Goal: Book appointment/travel/reservation

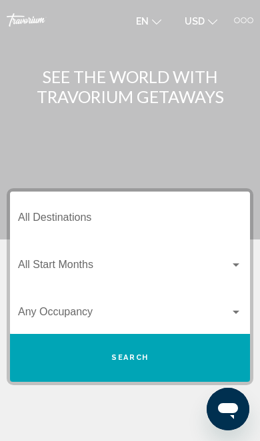
click at [234, 20] on div at bounding box center [237, 20] width 6 height 6
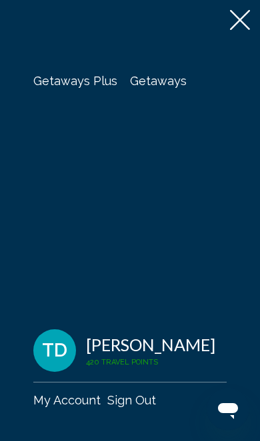
click at [154, 78] on span "Getaways" at bounding box center [158, 81] width 57 height 14
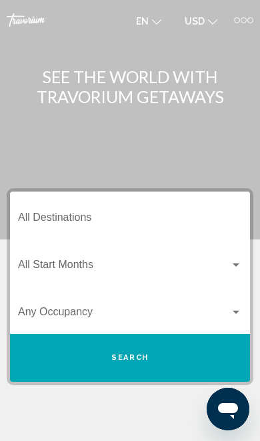
click at [53, 224] on input "Destination All Destinations" at bounding box center [130, 220] width 224 height 12
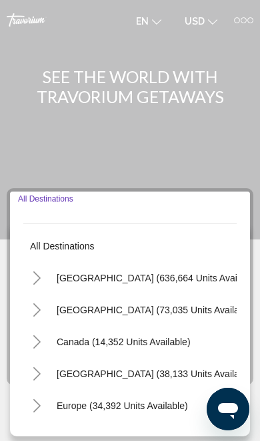
click at [54, 216] on input "Destination All Destinations" at bounding box center [130, 220] width 224 height 12
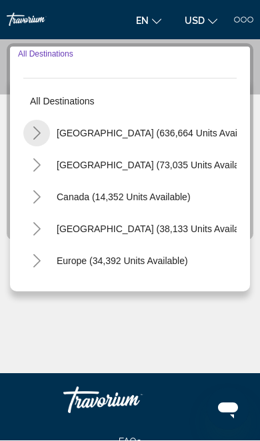
click at [42, 133] on button "Toggle United States (636,664 units available)" at bounding box center [36, 134] width 27 height 27
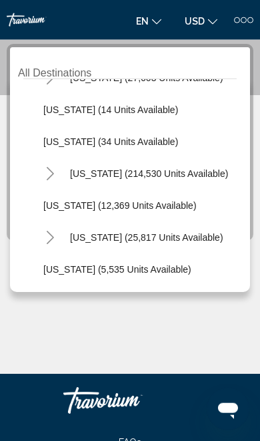
scroll to position [216, 0]
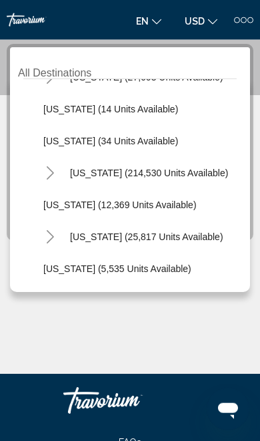
click at [107, 170] on span "[US_STATE] (214,530 units available)" at bounding box center [149, 173] width 158 height 11
type input "**********"
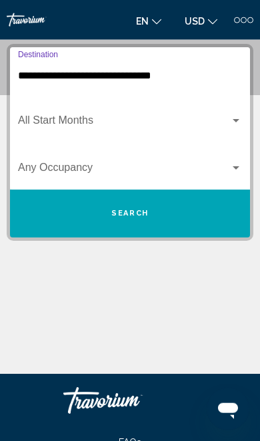
click at [57, 126] on span "Search widget" at bounding box center [124, 123] width 212 height 12
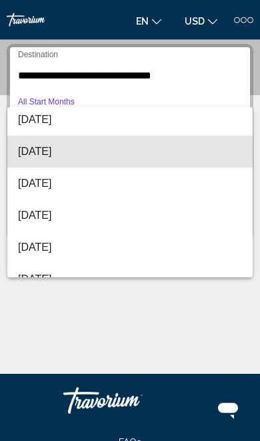
scroll to position [67, 0]
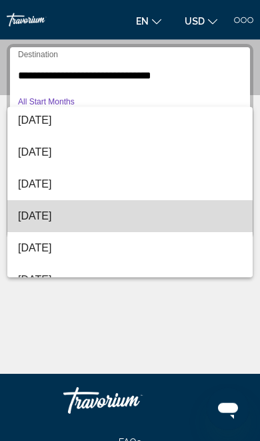
click at [58, 217] on span "[DATE]" at bounding box center [130, 216] width 224 height 32
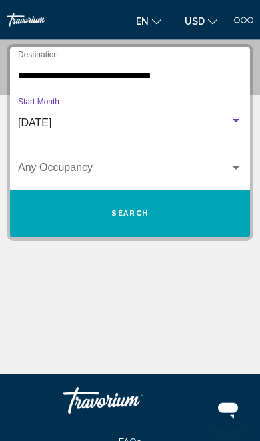
click at [37, 172] on span "Search widget" at bounding box center [124, 170] width 212 height 12
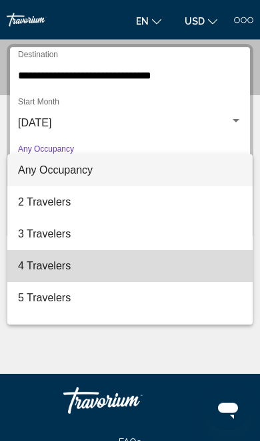
click at [43, 262] on span "4 Travelers" at bounding box center [130, 266] width 224 height 32
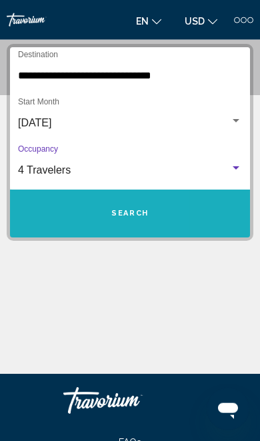
click at [51, 212] on button "Search" at bounding box center [130, 214] width 240 height 48
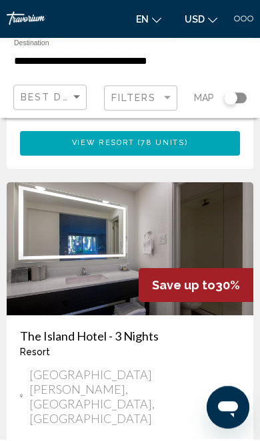
scroll to position [4914, 0]
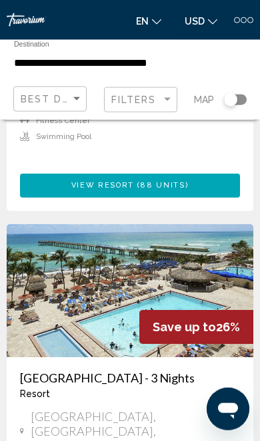
scroll to position [1280, 0]
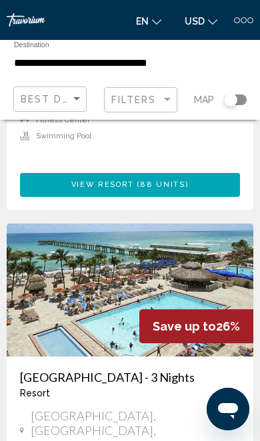
click at [35, 241] on img "Main content" at bounding box center [130, 290] width 246 height 133
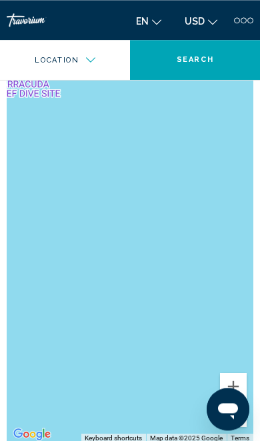
scroll to position [1766, 0]
click at [236, 401] on button "Zoom out" at bounding box center [233, 414] width 27 height 27
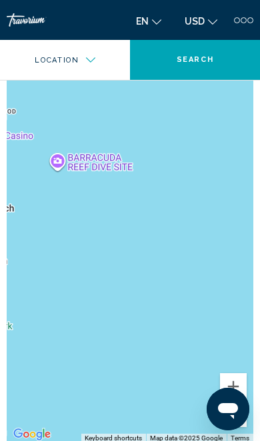
click at [237, 401] on button "Zoom out" at bounding box center [233, 414] width 27 height 27
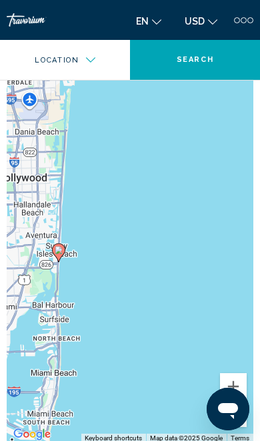
click at [227, 401] on button "Zoom out" at bounding box center [233, 414] width 27 height 27
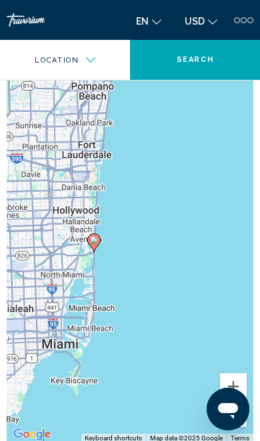
click at [234, 374] on button "Zoom in" at bounding box center [233, 387] width 27 height 27
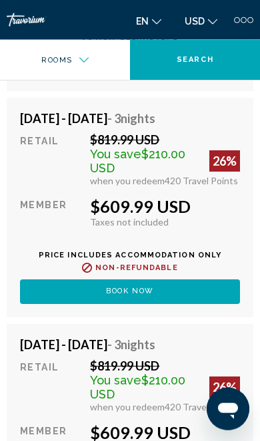
scroll to position [4910, 0]
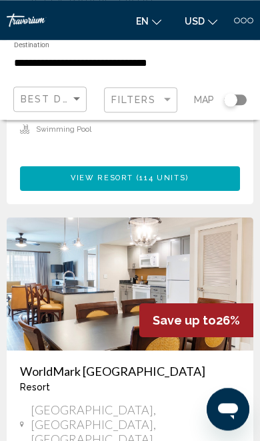
scroll to position [4832, 0]
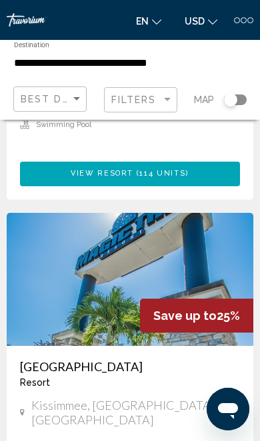
scroll to position [4765, 0]
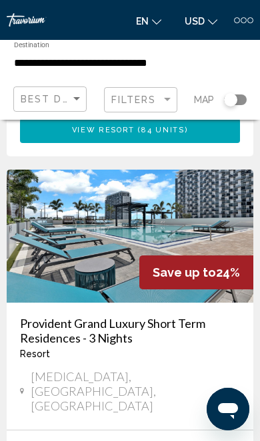
scroll to position [4794, 0]
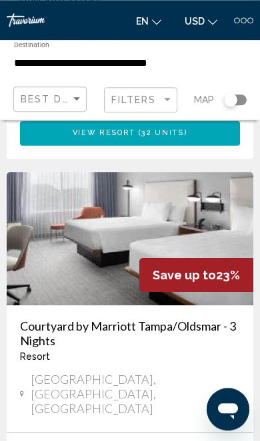
scroll to position [4812, 0]
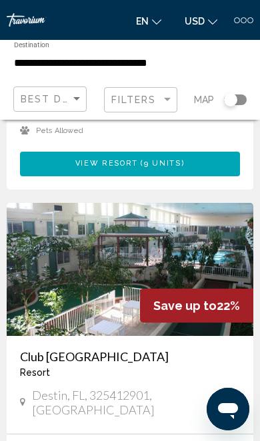
scroll to position [4846, 0]
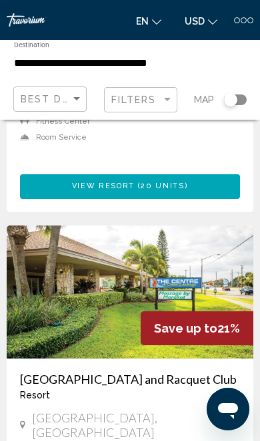
scroll to position [4750, 0]
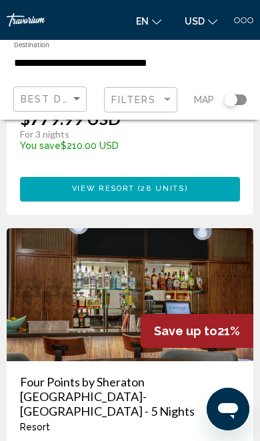
scroll to position [4820, 0]
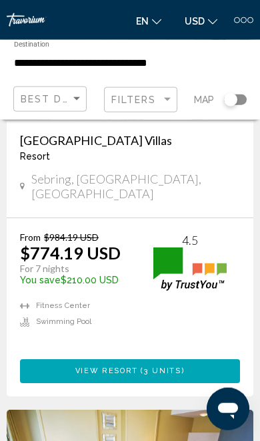
scroll to position [3373, 0]
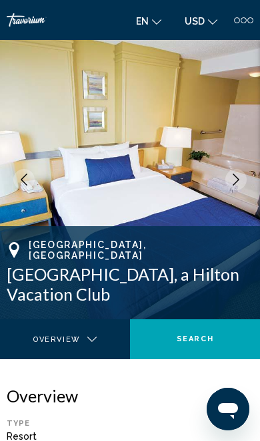
click at [225, 181] on button "Next image" at bounding box center [235, 179] width 21 height 21
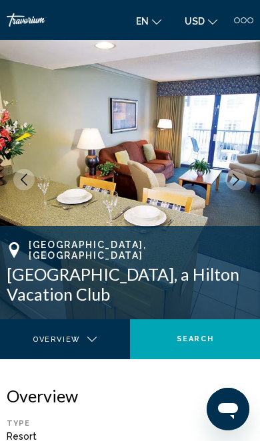
click at [235, 176] on icon "Next image" at bounding box center [235, 180] width 7 height 12
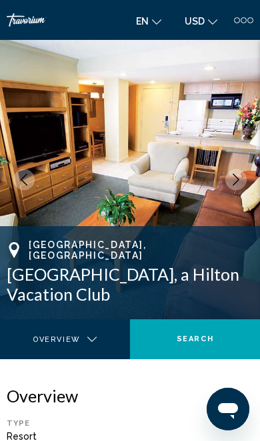
click at [242, 175] on button "Next image" at bounding box center [235, 179] width 21 height 21
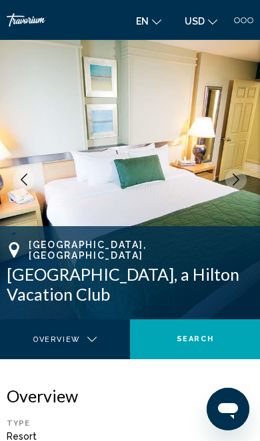
click at [234, 179] on icon "Next image" at bounding box center [236, 180] width 12 height 12
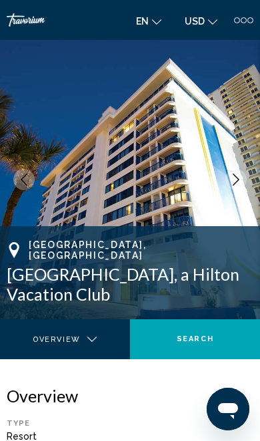
click at [230, 182] on icon "Next image" at bounding box center [236, 180] width 12 height 12
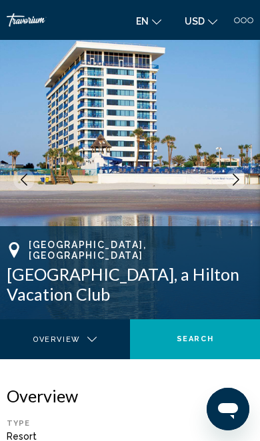
click at [226, 183] on button "Next image" at bounding box center [235, 179] width 21 height 21
click at [230, 178] on icon "Next image" at bounding box center [236, 180] width 12 height 12
click at [227, 176] on button "Next image" at bounding box center [235, 179] width 21 height 21
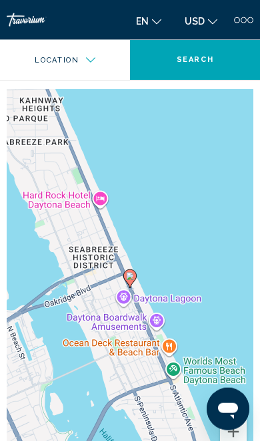
scroll to position [2710, 0]
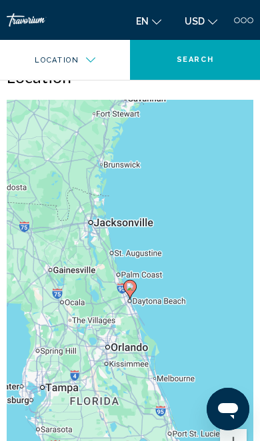
scroll to position [2679, 0]
